Goal: Task Accomplishment & Management: Manage account settings

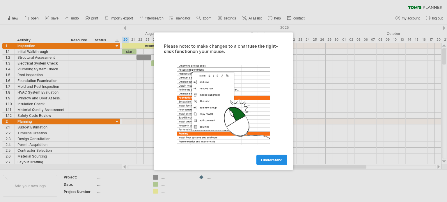
click at [261, 157] on link "I understand" at bounding box center [272, 160] width 31 height 10
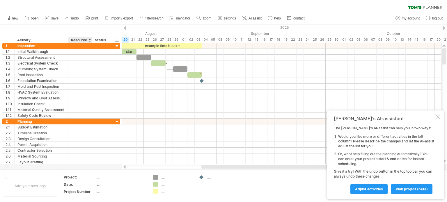
click at [88, 39] on div "Resource" at bounding box center [80, 40] width 18 height 6
click at [90, 40] on div at bounding box center [90, 40] width 2 height 6
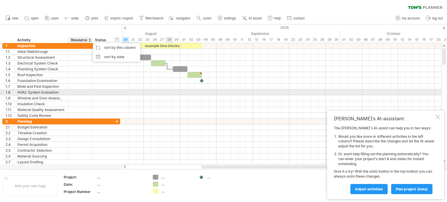
click at [170, 94] on div at bounding box center [282, 93] width 320 height 6
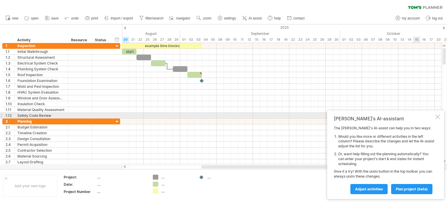
click at [438, 117] on div at bounding box center [438, 117] width 5 height 5
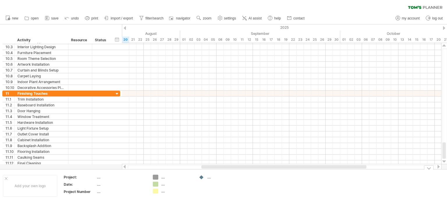
drag, startPoint x: 445, startPoint y: 61, endPoint x: 446, endPoint y: 169, distance: 107.8
click at [446, 169] on div "Trying to reach [DOMAIN_NAME] Connected again... 0% clear filter new 1" at bounding box center [223, 101] width 447 height 202
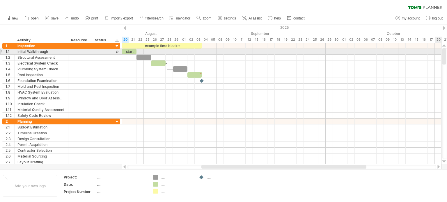
drag, startPoint x: 446, startPoint y: 156, endPoint x: 443, endPoint y: 53, distance: 102.6
click at [443, 53] on div at bounding box center [444, 56] width 3 height 16
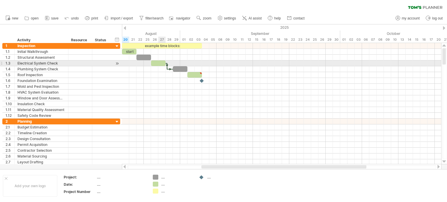
click at [161, 63] on div at bounding box center [158, 64] width 15 height 6
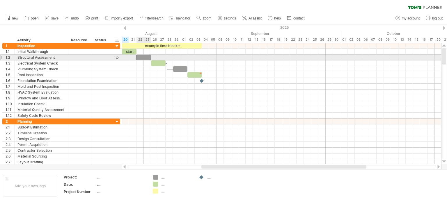
click at [147, 59] on div at bounding box center [144, 58] width 15 height 6
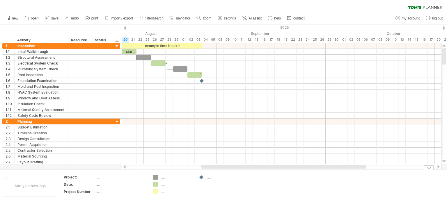
click at [163, 177] on div "...." at bounding box center [177, 177] width 32 height 5
click at [154, 178] on div "Trying to reach [DOMAIN_NAME] Connected again... 0% clear filter new 1" at bounding box center [223, 101] width 447 height 202
click at [85, 180] on th "Project:" at bounding box center [80, 178] width 33 height 7
click at [98, 179] on div "...." at bounding box center [121, 177] width 49 height 5
click at [98, 184] on div "...." at bounding box center [121, 184] width 49 height 5
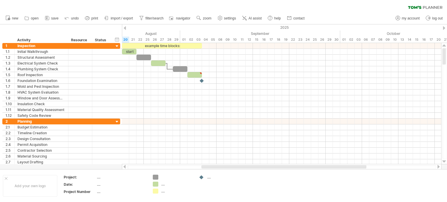
click at [425, 8] on icon at bounding box center [425, 7] width 34 height 3
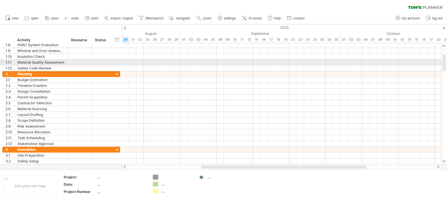
drag, startPoint x: 446, startPoint y: 58, endPoint x: 443, endPoint y: 65, distance: 7.2
click at [443, 65] on div at bounding box center [444, 63] width 3 height 16
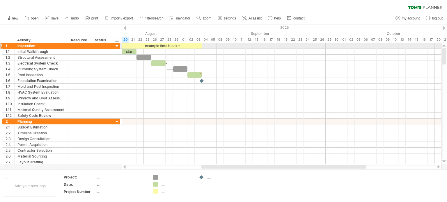
drag, startPoint x: 446, startPoint y: 64, endPoint x: 444, endPoint y: 43, distance: 21.1
click at [444, 43] on div at bounding box center [445, 103] width 6 height 121
click at [9, 17] on icon at bounding box center [8, 18] width 6 height 6
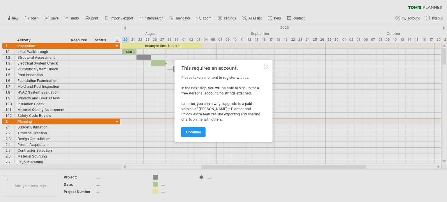
click at [269, 67] on div at bounding box center [266, 66] width 5 height 5
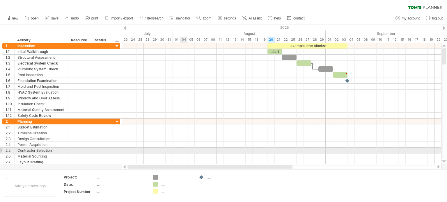
drag, startPoint x: 294, startPoint y: 166, endPoint x: 182, endPoint y: 152, distance: 113.3
click at [182, 152] on div "Trying to reach [DOMAIN_NAME] Connected again... 0% clear filter new 1" at bounding box center [223, 101] width 447 height 202
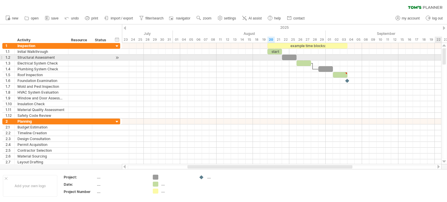
drag, startPoint x: 445, startPoint y: 59, endPoint x: 445, endPoint y: 55, distance: 3.8
click at [445, 55] on div at bounding box center [444, 56] width 3 height 16
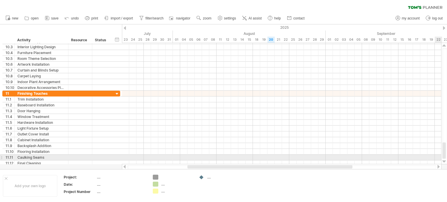
drag, startPoint x: 444, startPoint y: 59, endPoint x: 447, endPoint y: 160, distance: 101.4
click at [447, 160] on div at bounding box center [445, 103] width 6 height 121
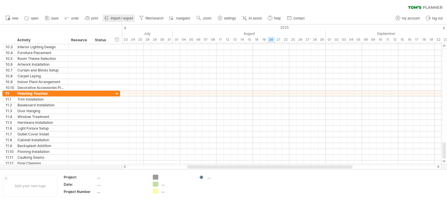
click at [125, 17] on span "import / export" at bounding box center [122, 18] width 22 height 4
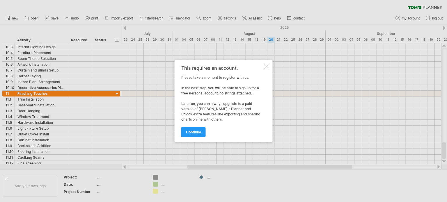
click at [422, 17] on div at bounding box center [223, 101] width 447 height 202
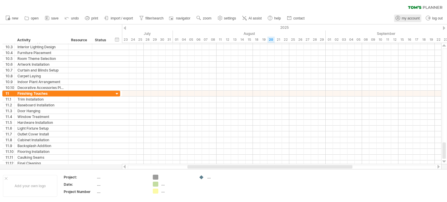
click at [408, 17] on span "my account" at bounding box center [411, 18] width 18 height 4
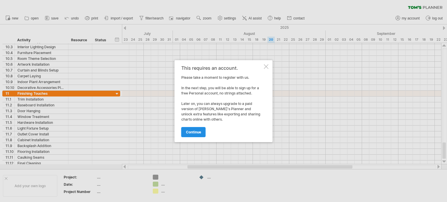
click at [197, 131] on span "continue" at bounding box center [193, 132] width 15 height 4
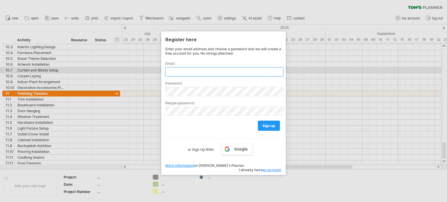
click at [179, 71] on input "text" at bounding box center [224, 71] width 118 height 9
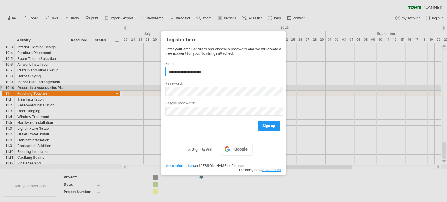
type input "**********"
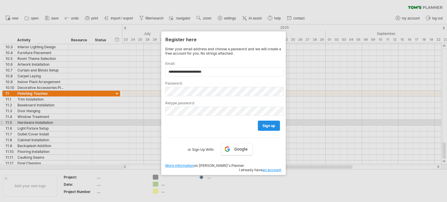
click at [268, 126] on span "sign up" at bounding box center [269, 126] width 13 height 4
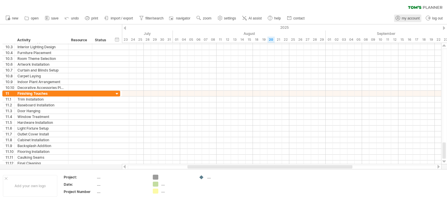
click at [407, 19] on span "my account" at bounding box center [411, 18] width 18 height 4
type input "**********"
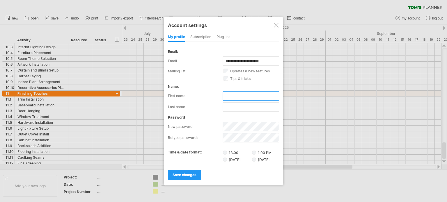
click at [246, 93] on input "text" at bounding box center [251, 95] width 57 height 9
type input "*****"
click at [232, 107] on input "text" at bounding box center [251, 107] width 57 height 9
type input "******"
click at [184, 174] on span "save changes" at bounding box center [185, 175] width 24 height 4
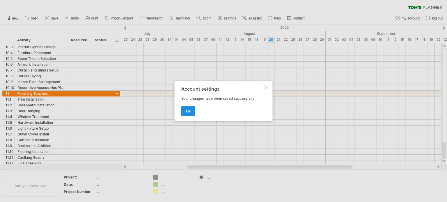
click at [188, 112] on span "ok" at bounding box center [188, 111] width 5 height 4
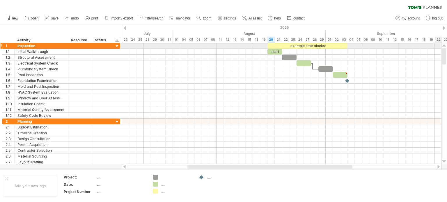
drag, startPoint x: 444, startPoint y: 147, endPoint x: 445, endPoint y: 44, distance: 103.1
click at [445, 44] on div at bounding box center [445, 103] width 6 height 121
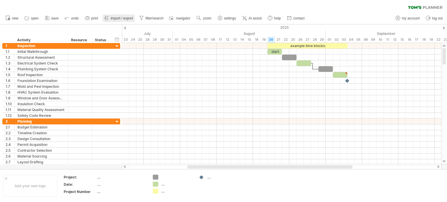
click at [120, 18] on span "import / export" at bounding box center [122, 18] width 22 height 4
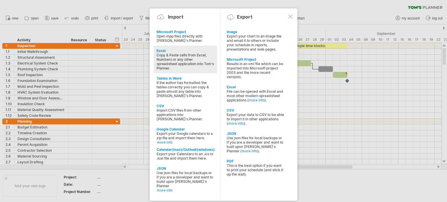
click at [161, 49] on div "Excel" at bounding box center [186, 51] width 58 height 4
type textarea "**********"
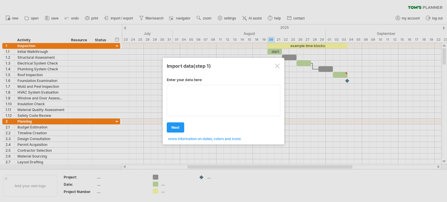
click at [191, 90] on textarea at bounding box center [224, 100] width 114 height 31
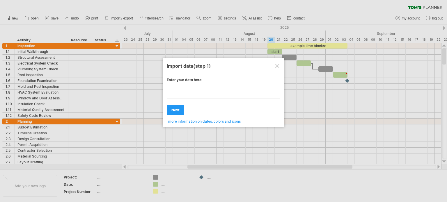
type textarea "**********"
click at [179, 112] on div "Enter your data here: Your data: Weekend days ' mon tue Hide weekend days" at bounding box center [224, 98] width 114 height 50
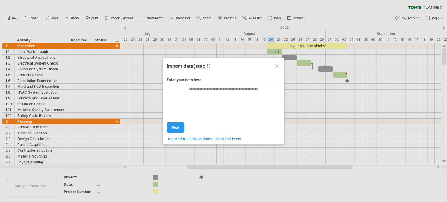
click at [279, 64] on div at bounding box center [277, 66] width 5 height 5
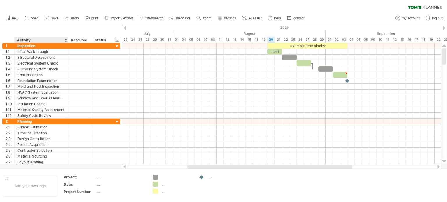
drag, startPoint x: 5, startPoint y: 27, endPoint x: 19, endPoint y: 36, distance: 16.3
click at [19, 36] on div "hide start/end/duration show start/end/duration ******** Activity ******** Reso…" at bounding box center [61, 33] width 122 height 19
click at [126, 18] on span "import / export" at bounding box center [122, 18] width 22 height 4
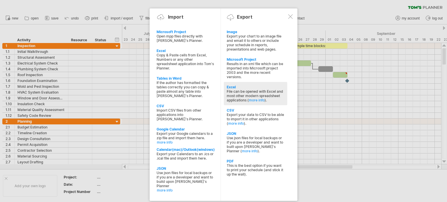
click at [245, 90] on div "File can be opened with Excel and most other modern spreadsheet applications ( …" at bounding box center [256, 95] width 58 height 13
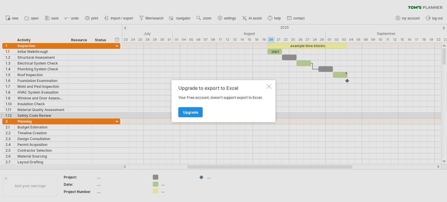
click at [191, 113] on span "Upgrade" at bounding box center [190, 112] width 15 height 4
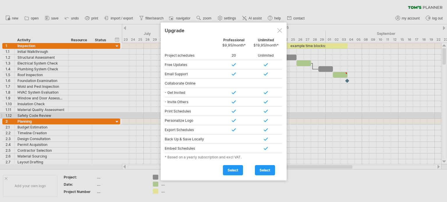
click at [280, 29] on div at bounding box center [280, 30] width 5 height 5
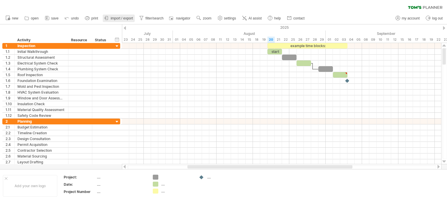
click at [120, 20] on span "import / export" at bounding box center [122, 18] width 22 height 4
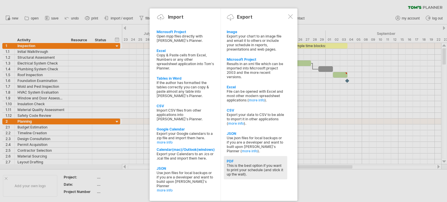
click at [245, 170] on div "This is the best option if you want to print your schedule (and stick it up the…" at bounding box center [256, 170] width 58 height 13
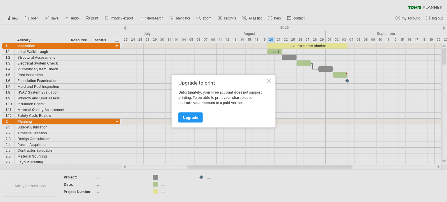
click at [269, 82] on div at bounding box center [269, 81] width 5 height 5
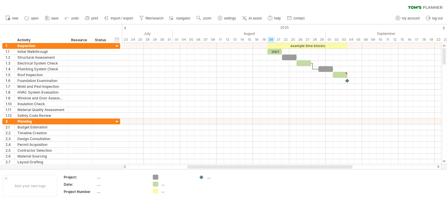
click at [126, 28] on div at bounding box center [125, 28] width 2 height 4
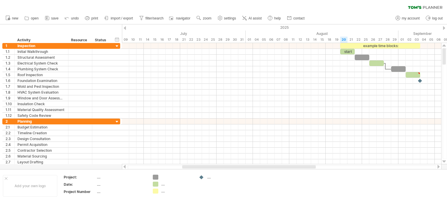
click at [126, 28] on div at bounding box center [125, 28] width 2 height 4
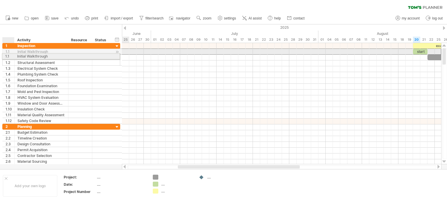
drag, startPoint x: 5, startPoint y: 50, endPoint x: 8, endPoint y: 55, distance: 6.3
click at [8, 55] on div "**********" at bounding box center [61, 83] width 118 height 81
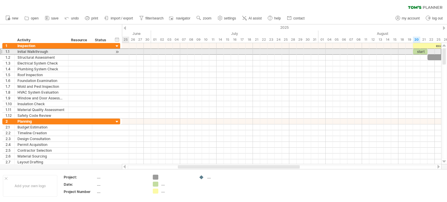
click at [1, 51] on div at bounding box center [1, 52] width 2 height 6
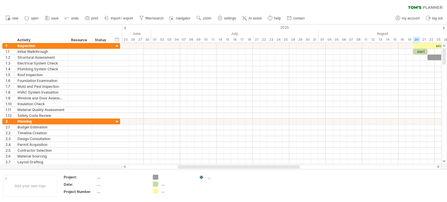
click at [125, 28] on div at bounding box center [125, 28] width 2 height 4
click at [444, 28] on div at bounding box center [444, 28] width 2 height 4
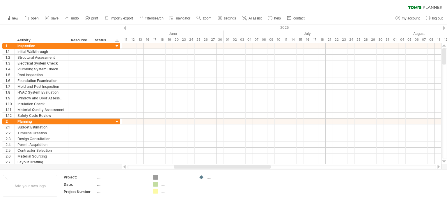
click at [444, 28] on div at bounding box center [444, 28] width 2 height 4
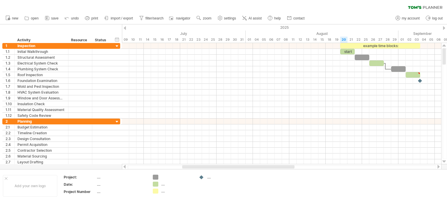
click at [444, 28] on div at bounding box center [444, 28] width 2 height 4
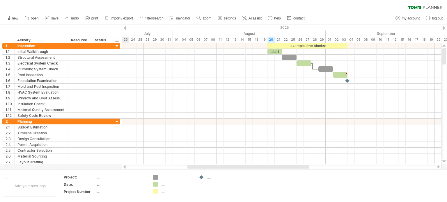
click at [444, 28] on div at bounding box center [444, 28] width 2 height 4
